Goal: Check status: Check status

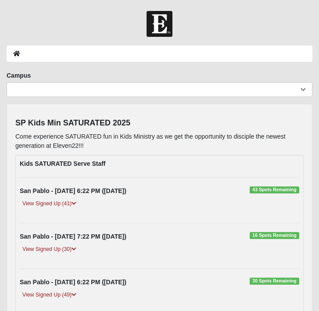
scroll to position [267, 0]
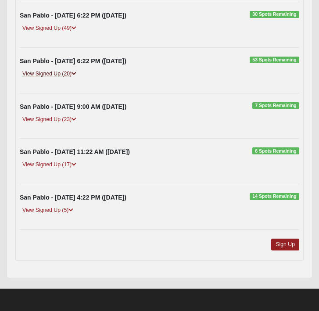
click at [72, 75] on link "View Signed Up (20)" at bounding box center [49, 73] width 59 height 9
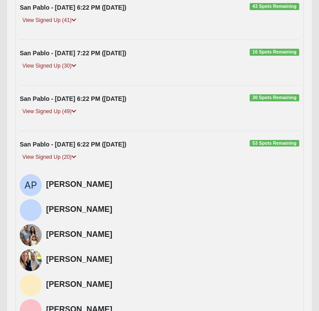
scroll to position [189, 0]
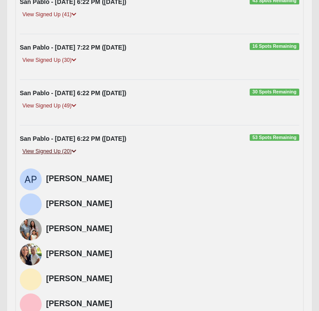
click at [76, 149] on icon at bounding box center [74, 151] width 5 height 5
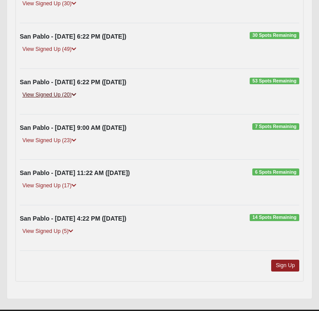
scroll to position [267, 0]
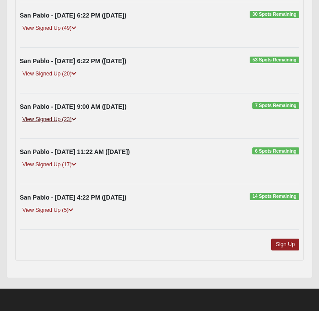
click at [74, 119] on icon at bounding box center [74, 119] width 5 height 5
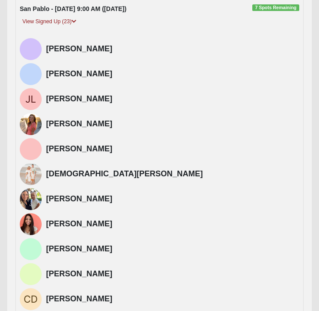
scroll to position [339, 0]
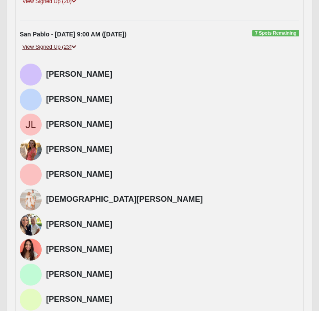
click at [75, 46] on icon at bounding box center [74, 46] width 5 height 5
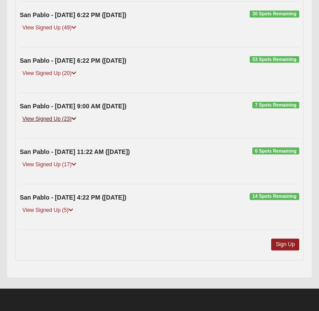
scroll to position [267, 0]
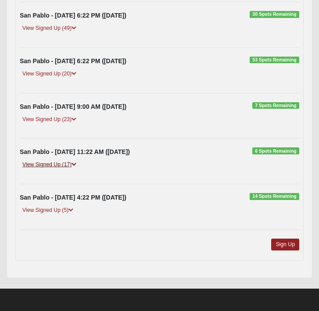
click at [76, 164] on icon at bounding box center [74, 164] width 5 height 5
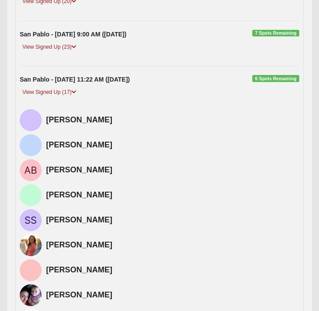
scroll to position [330, 0]
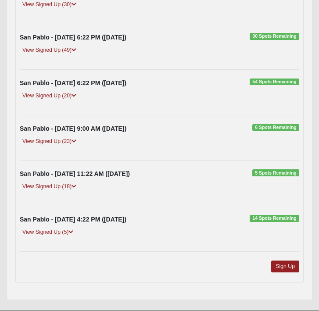
scroll to position [244, 0]
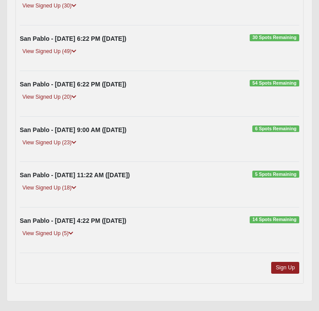
click at [89, 141] on div "View Signed Up (23)" at bounding box center [159, 145] width 293 height 15
click at [75, 142] on icon at bounding box center [74, 142] width 5 height 5
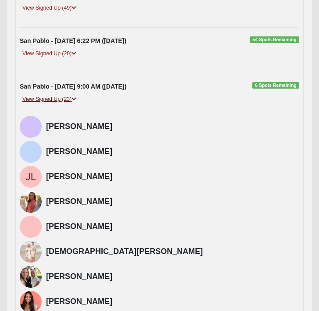
scroll to position [286, 0]
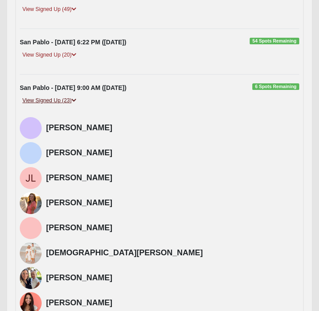
click at [75, 100] on icon at bounding box center [74, 100] width 5 height 5
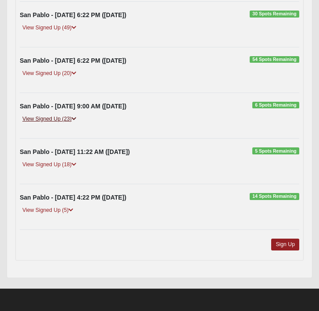
scroll to position [267, 0]
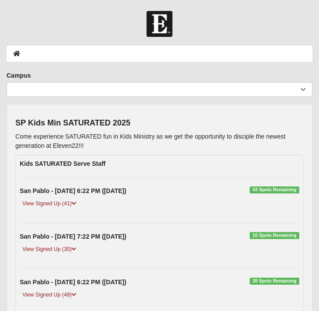
scroll to position [267, 0]
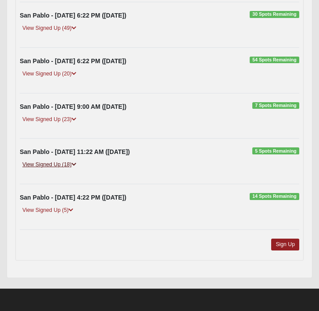
click at [74, 163] on icon at bounding box center [74, 164] width 5 height 5
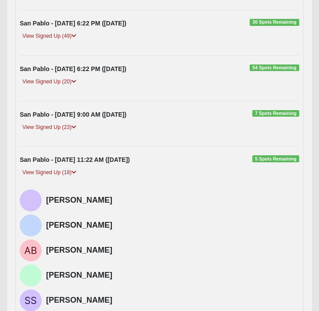
scroll to position [253, 0]
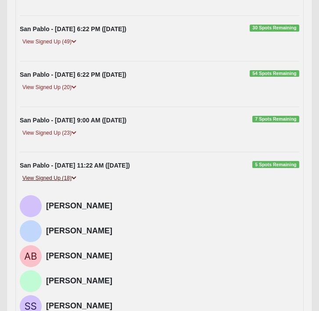
click at [74, 177] on icon at bounding box center [74, 178] width 5 height 5
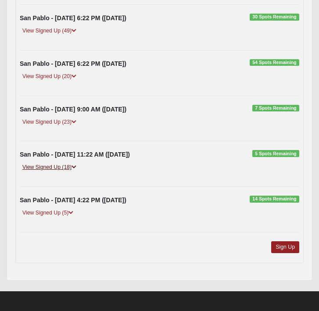
scroll to position [267, 0]
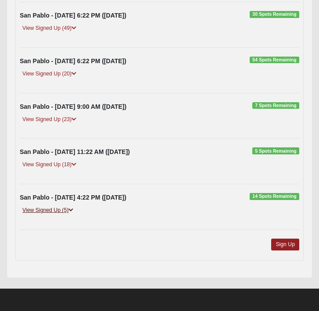
click at [72, 211] on icon at bounding box center [70, 210] width 5 height 5
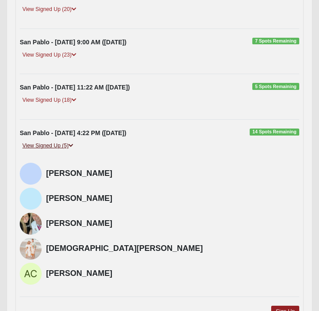
scroll to position [399, 0]
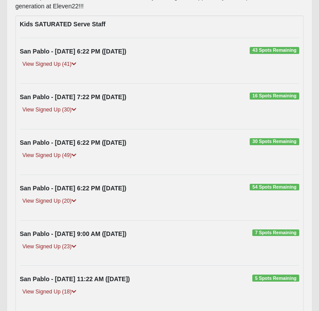
scroll to position [140, 0]
